Goal: Information Seeking & Learning: Find contact information

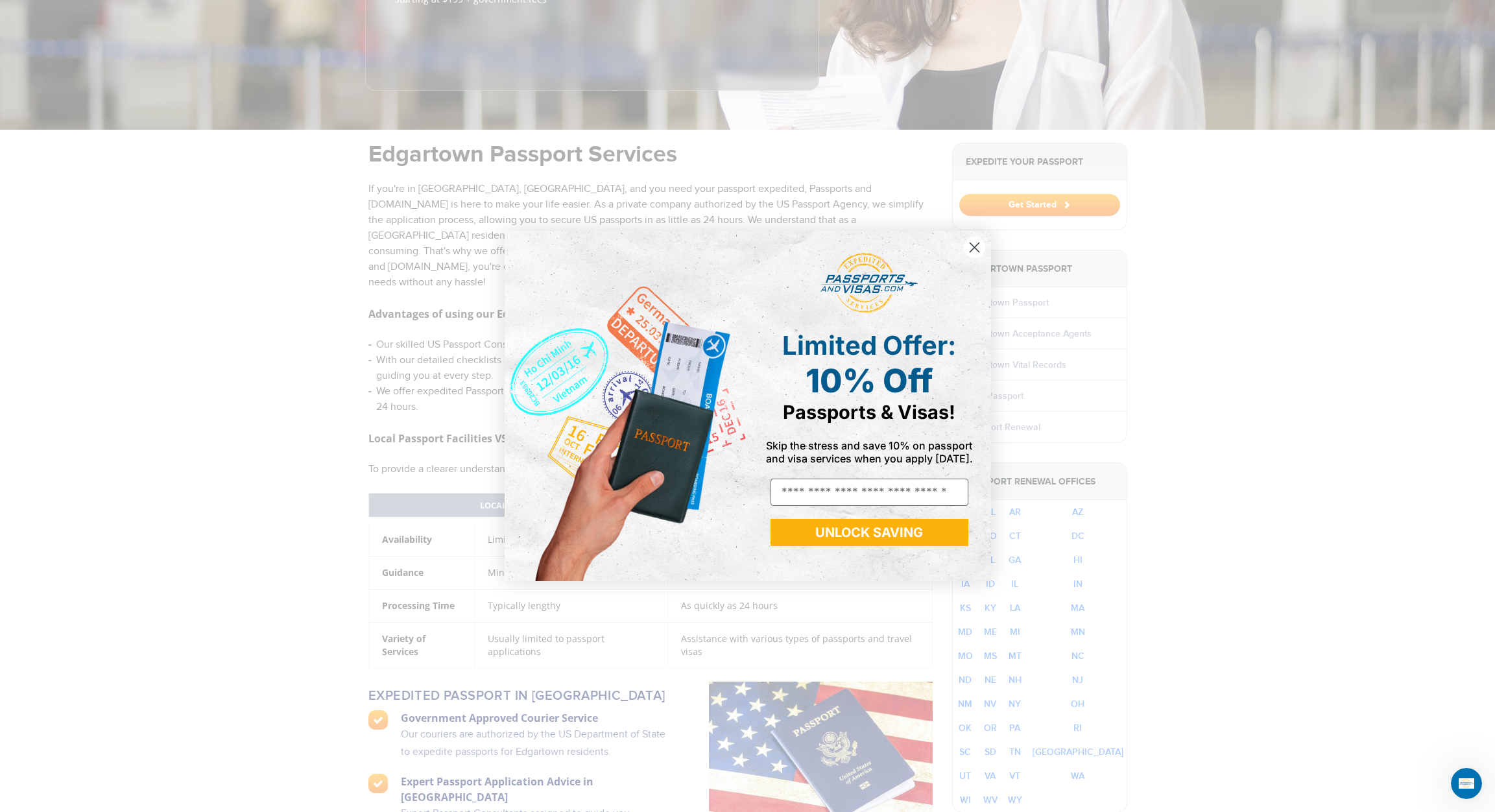
click at [865, 360] on span "Limited Offer:" at bounding box center [869, 346] width 174 height 32
click at [973, 249] on icon "Close dialog" at bounding box center [975, 248] width 9 height 9
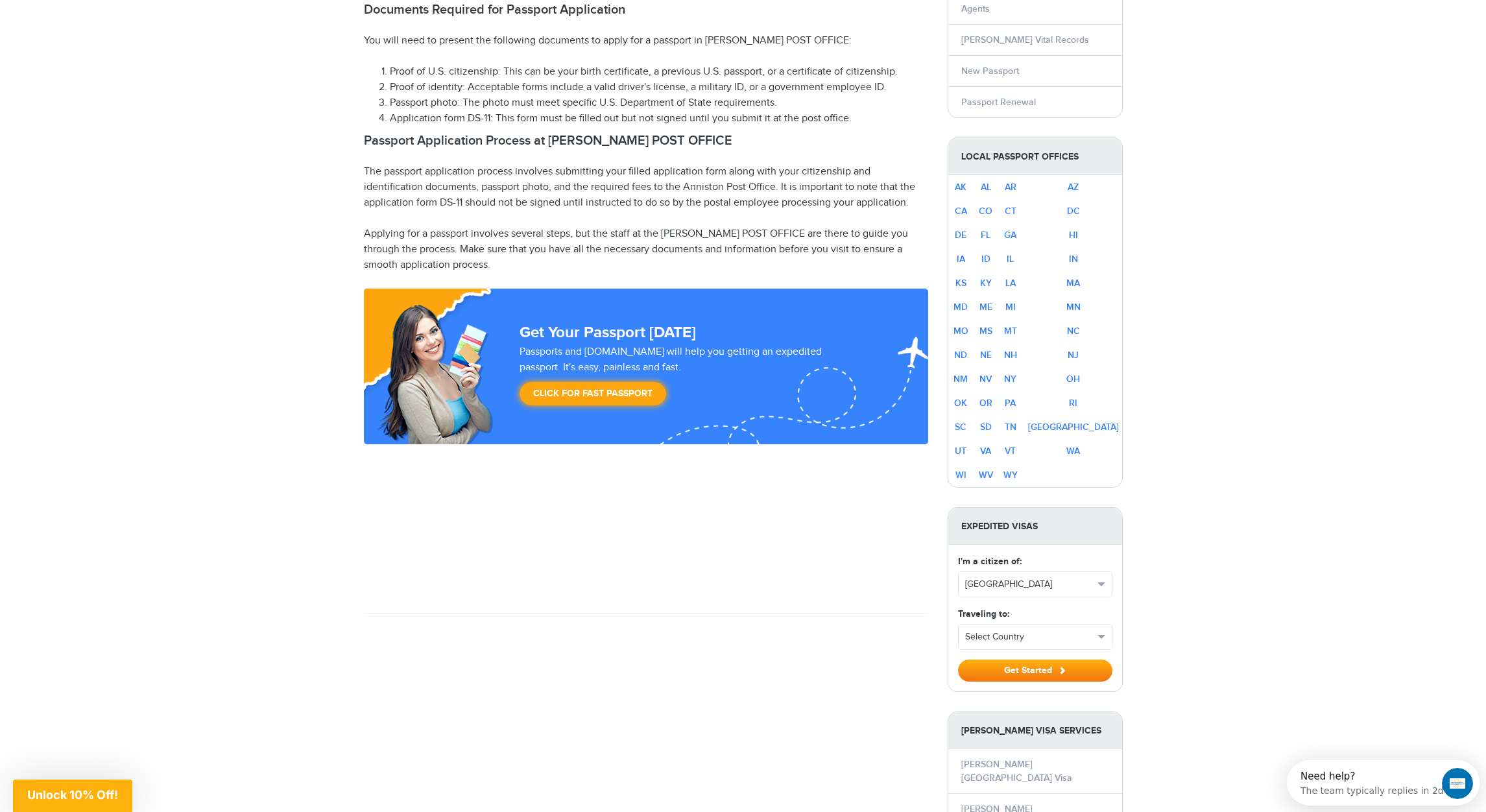
scroll to position [288, 0]
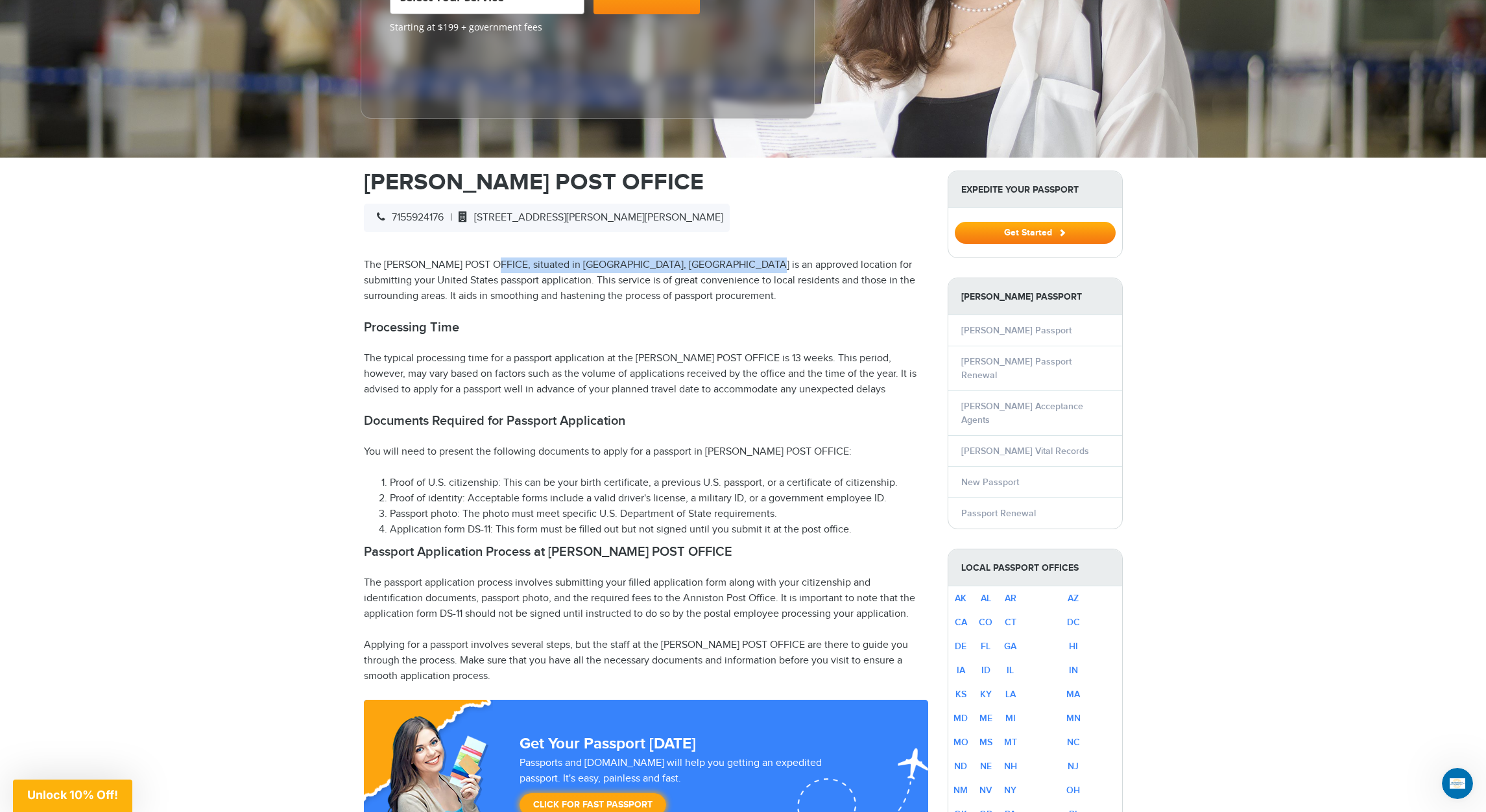
drag, startPoint x: 494, startPoint y: 242, endPoint x: 762, endPoint y: 248, distance: 268.1
click at [744, 257] on p "The [PERSON_NAME] POST OFFICE, situated in [GEOGRAPHIC_DATA], [GEOGRAPHIC_DATA]…" at bounding box center [646, 280] width 564 height 47
click at [771, 259] on p "The [PERSON_NAME] POST OFFICE, situated in [GEOGRAPHIC_DATA], [GEOGRAPHIC_DATA]…" at bounding box center [646, 280] width 564 height 47
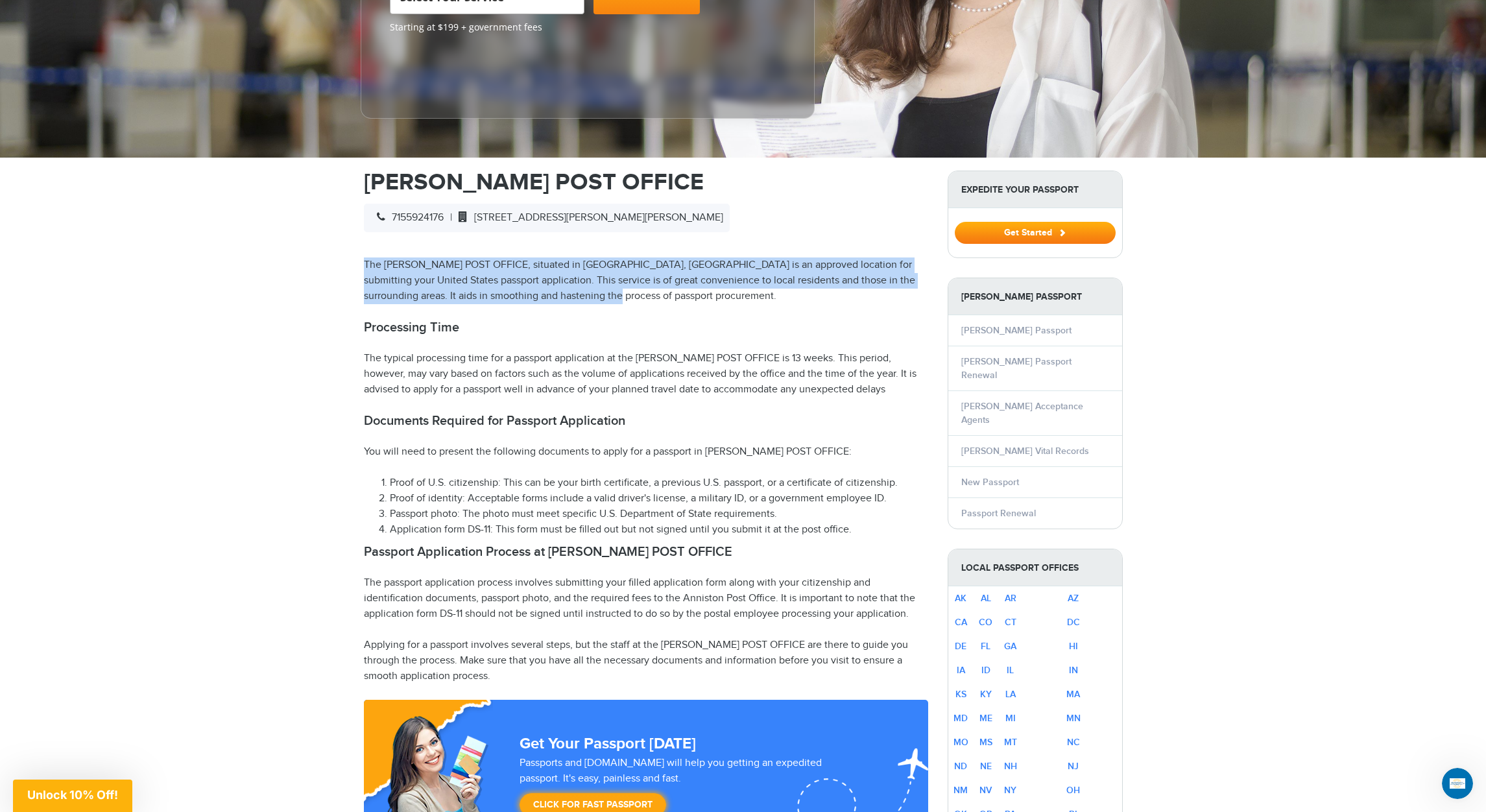
drag, startPoint x: 736, startPoint y: 276, endPoint x: 370, endPoint y: 233, distance: 368.5
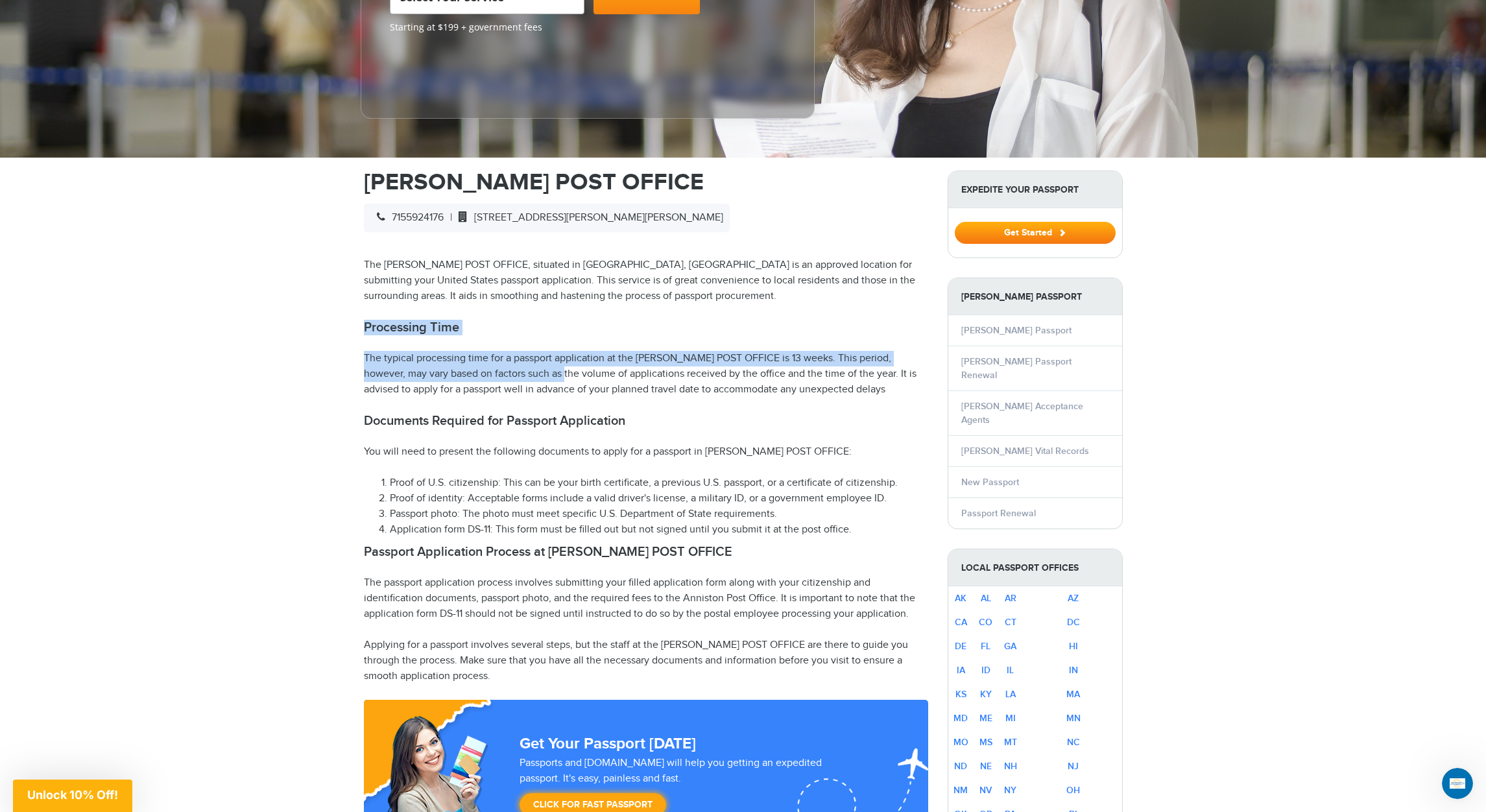
drag, startPoint x: 362, startPoint y: 302, endPoint x: 512, endPoint y: 345, distance: 156.0
drag, startPoint x: 855, startPoint y: 371, endPoint x: 676, endPoint y: 364, distance: 179.1
click at [676, 364] on p "The typical processing time for a passport application at the [PERSON_NAME] POS…" at bounding box center [646, 374] width 564 height 47
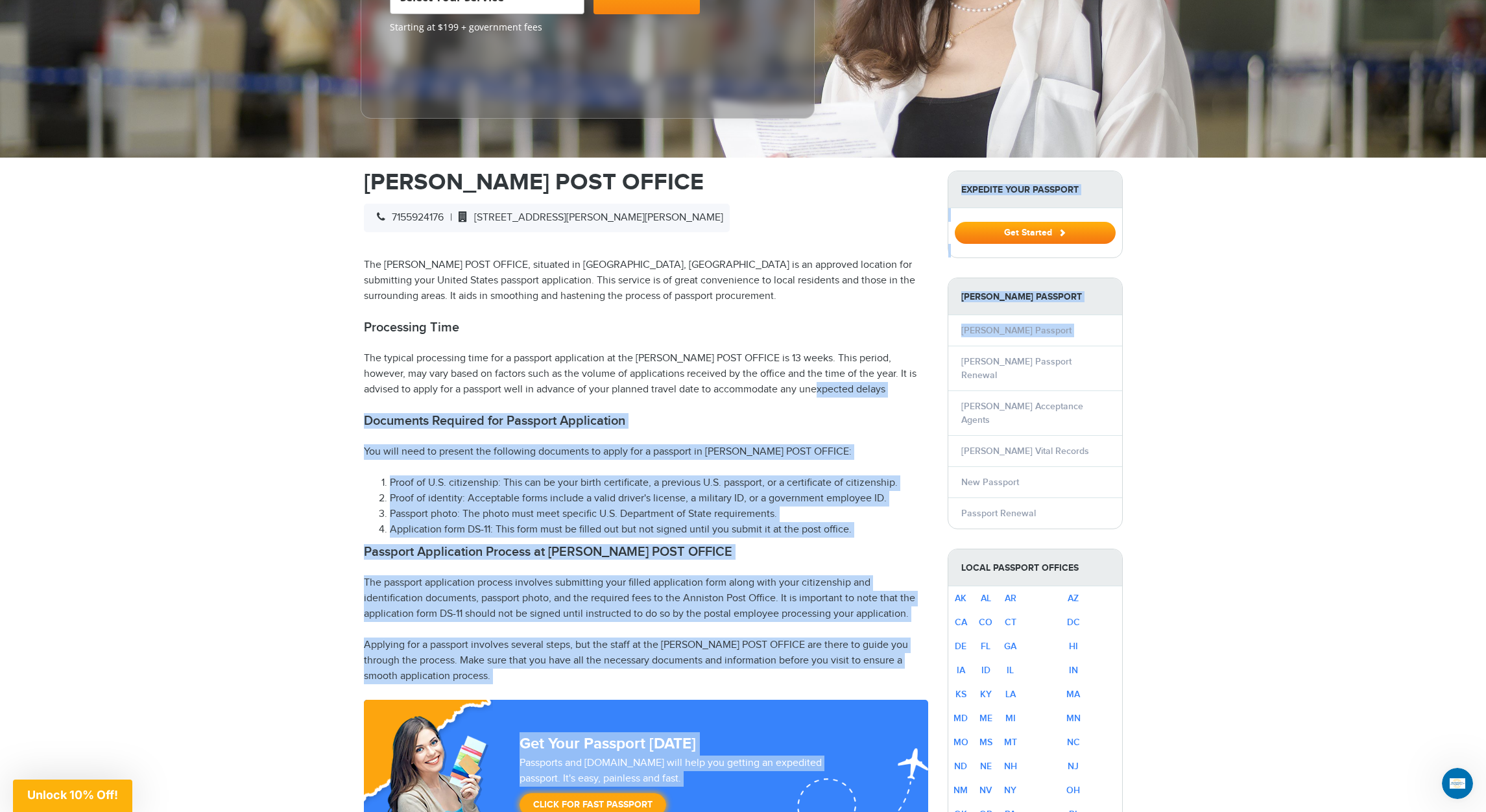
drag, startPoint x: 354, startPoint y: 331, endPoint x: 759, endPoint y: 361, distance: 406.1
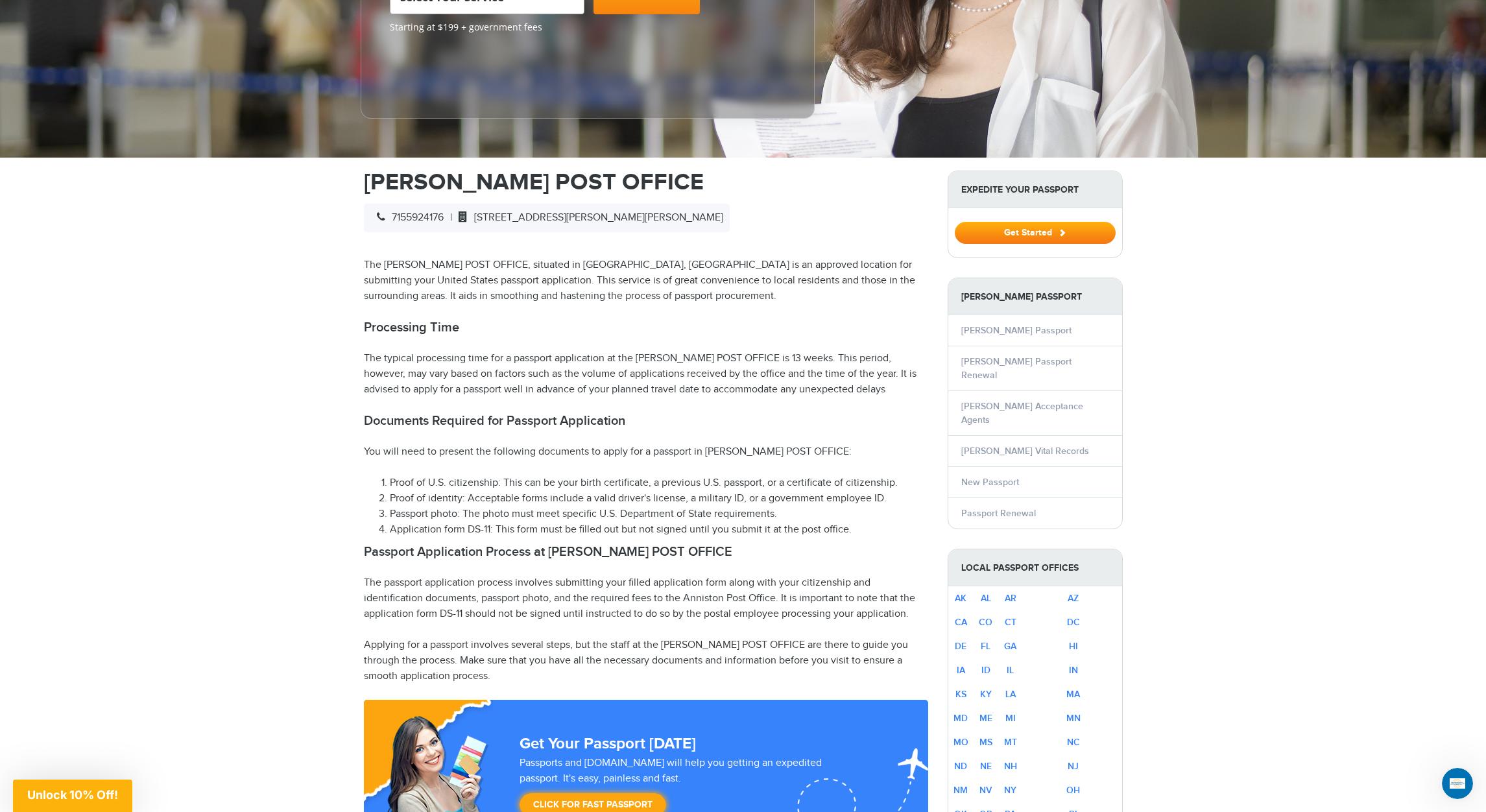
click at [757, 361] on p "The typical processing time for a passport application at the [PERSON_NAME] POS…" at bounding box center [646, 374] width 564 height 47
drag, startPoint x: 851, startPoint y: 362, endPoint x: 574, endPoint y: 334, distance: 278.4
click at [574, 351] on p "The typical processing time for a passport application at the [PERSON_NAME] POS…" at bounding box center [646, 374] width 564 height 47
click at [575, 351] on p "The typical processing time for a passport application at the [PERSON_NAME] POS…" at bounding box center [646, 374] width 564 height 47
drag, startPoint x: 367, startPoint y: 392, endPoint x: 768, endPoint y: 408, distance: 401.3
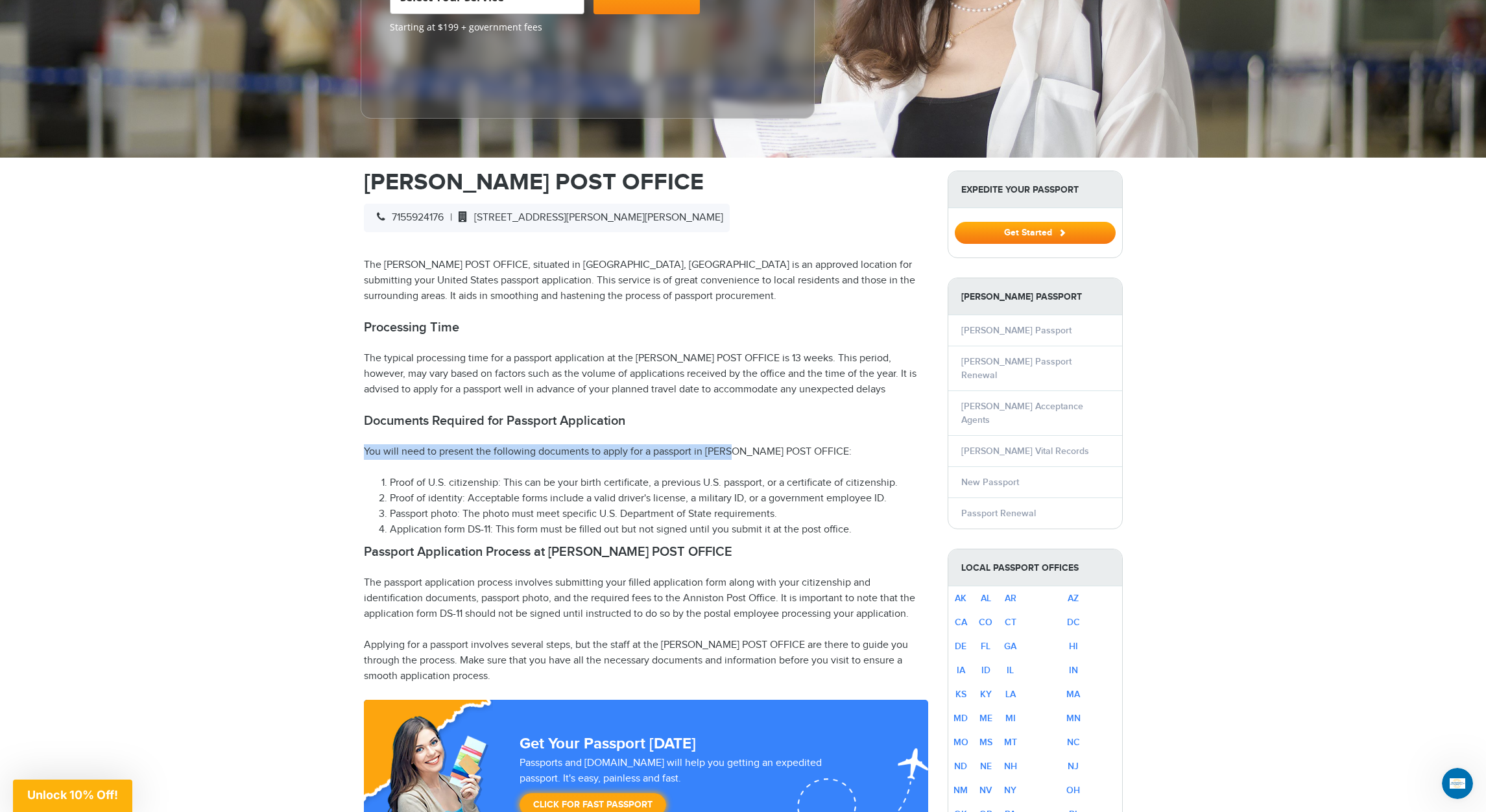
drag, startPoint x: 362, startPoint y: 425, endPoint x: 738, endPoint y: 428, distance: 376.0
click at [751, 444] on p "You will need to present the following documents to apply for a passport in [PE…" at bounding box center [646, 452] width 564 height 16
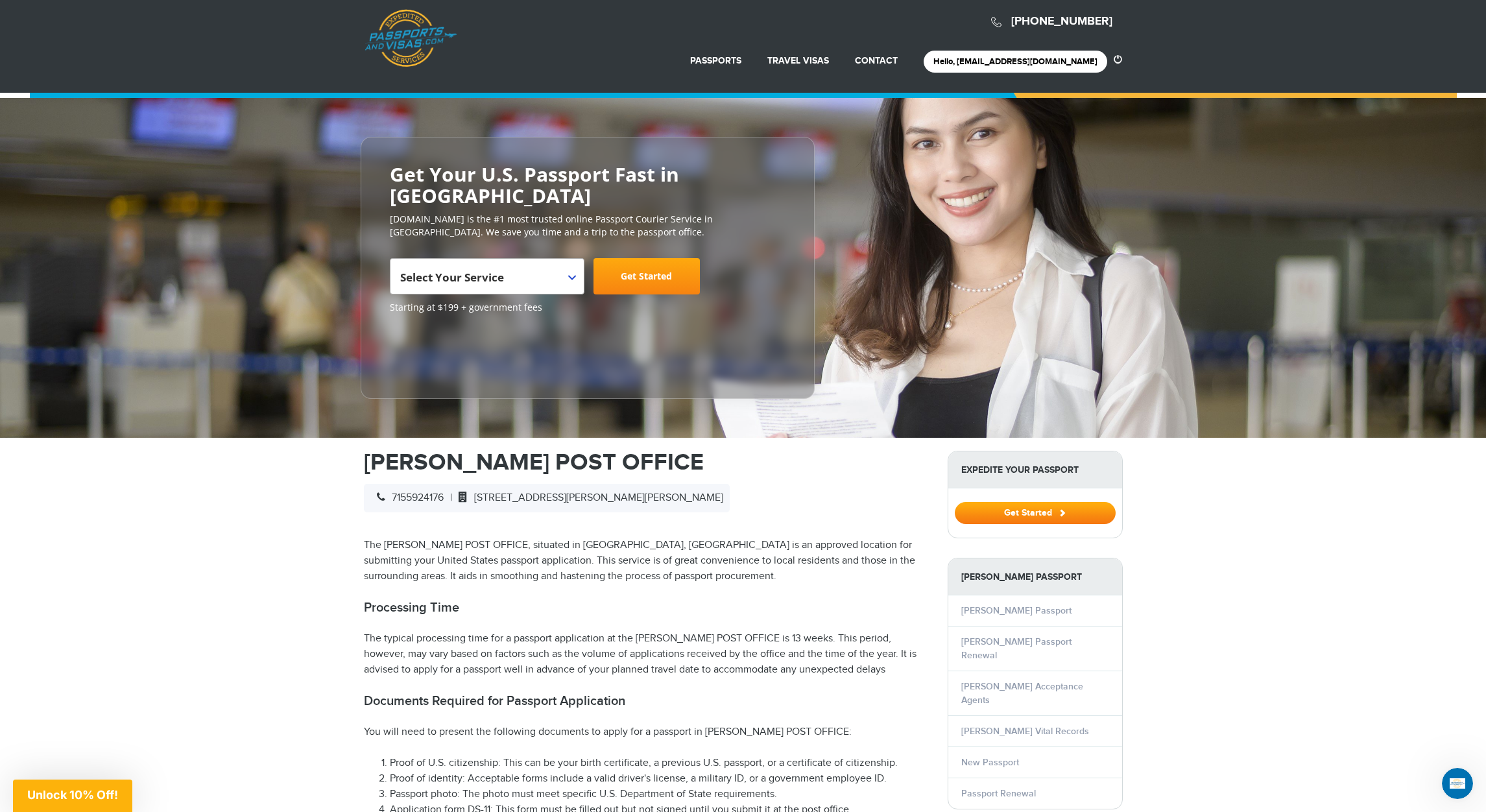
scroll to position [0, 0]
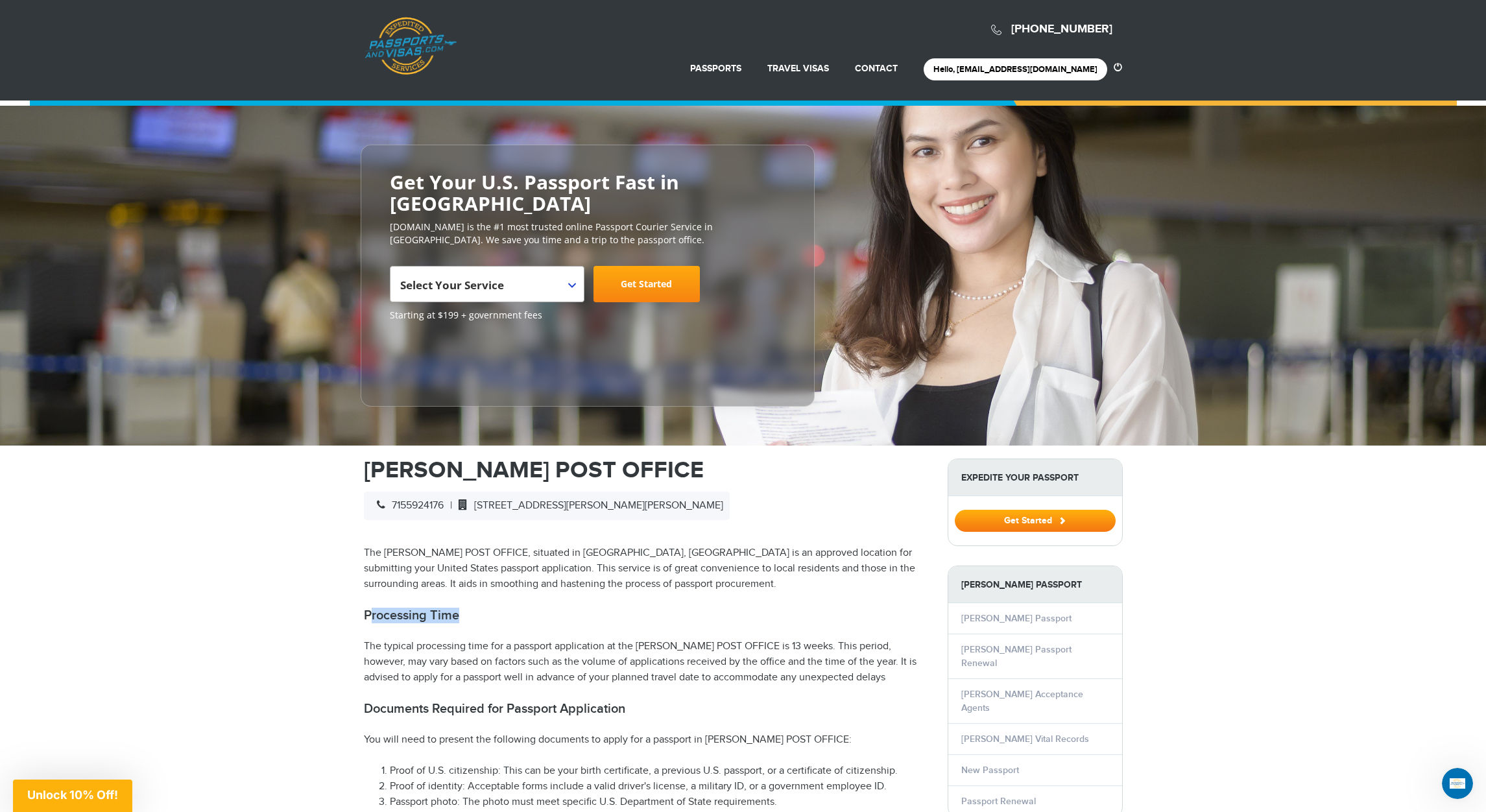
drag, startPoint x: 503, startPoint y: 599, endPoint x: 367, endPoint y: 588, distance: 136.4
click at [367, 607] on h2 "Processing Time" at bounding box center [646, 615] width 564 height 16
